Goal: Task Accomplishment & Management: Manage account settings

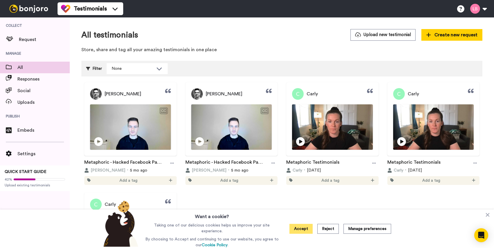
click at [298, 228] on button "Accept" at bounding box center [301, 229] width 23 height 10
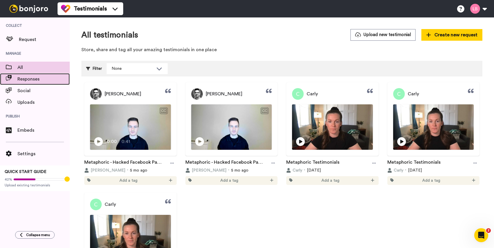
click at [33, 78] on span "Responses" at bounding box center [43, 79] width 52 height 7
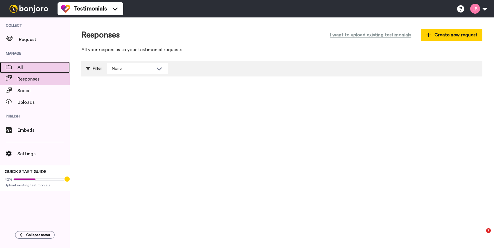
click at [34, 67] on span "All" at bounding box center [43, 67] width 52 height 7
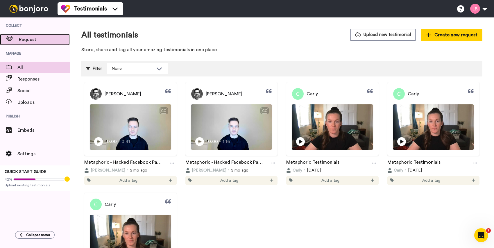
click at [29, 38] on span "Request" at bounding box center [44, 39] width 51 height 7
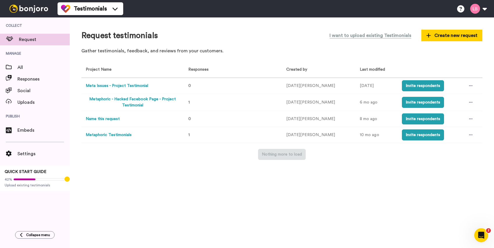
click at [142, 101] on button "Metaphoric - Hacked Facebook Page - Project Testimonial" at bounding box center [133, 102] width 94 height 12
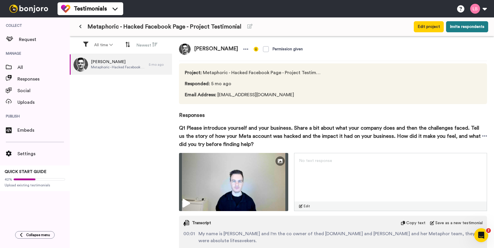
click at [472, 28] on button "Invite respondents" at bounding box center [467, 26] width 42 height 11
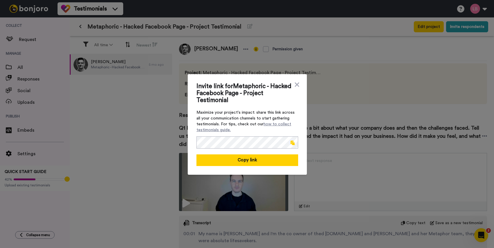
click at [291, 142] on span at bounding box center [293, 142] width 4 height 5
click at [295, 85] on icon at bounding box center [297, 84] width 4 height 4
